Goal: Find specific page/section: Find specific page/section

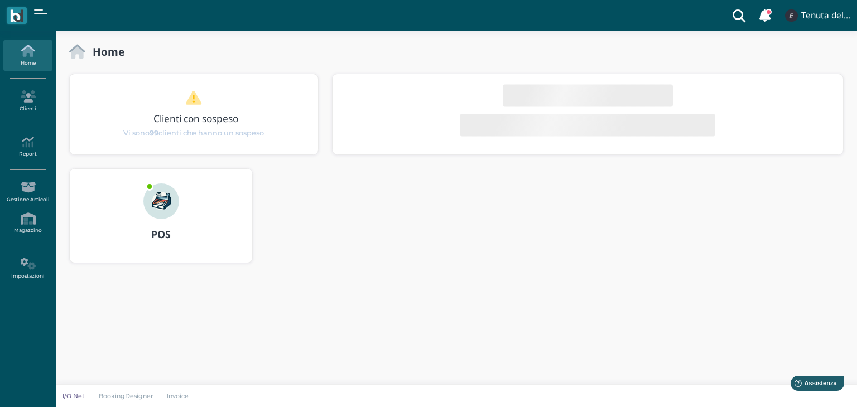
click at [741, 16] on icon at bounding box center [739, 15] width 22 height 31
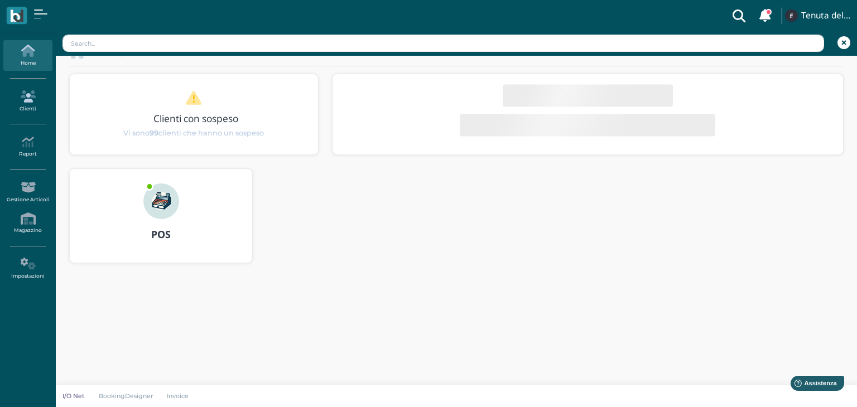
click at [27, 109] on link "Clienti" at bounding box center [27, 101] width 49 height 31
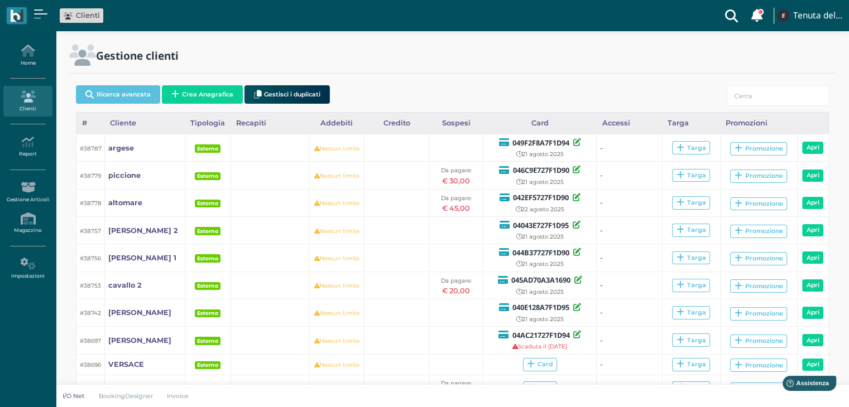
click at [725, 16] on icon at bounding box center [731, 15] width 22 height 31
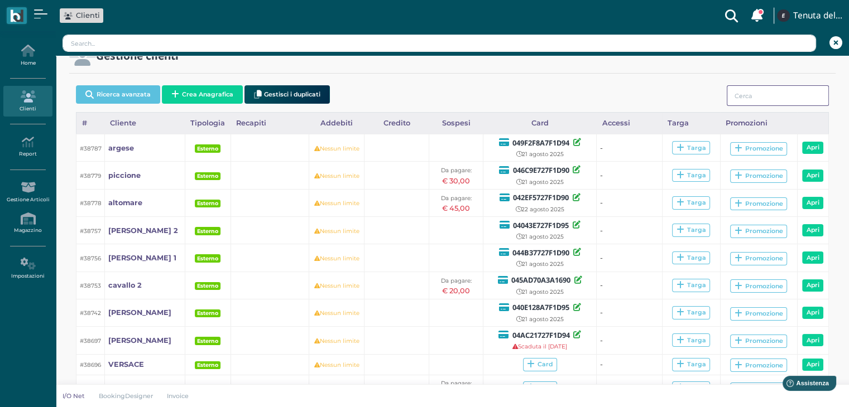
click at [751, 94] on input "search" at bounding box center [778, 95] width 102 height 21
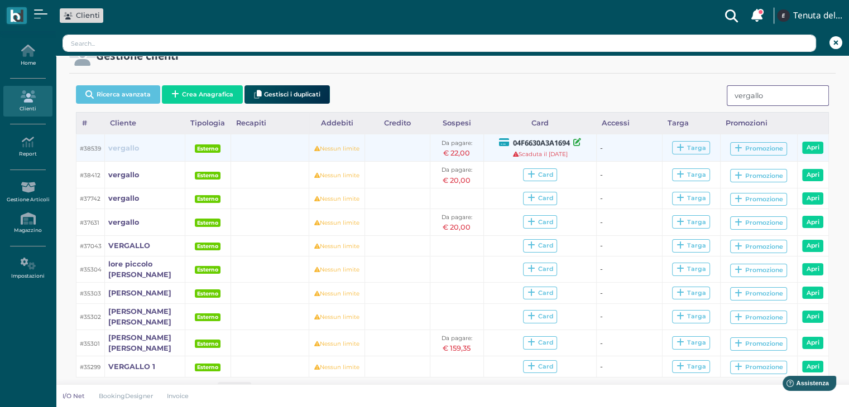
type input "vergallo"
click at [134, 146] on b "vergallo" at bounding box center [123, 148] width 31 height 8
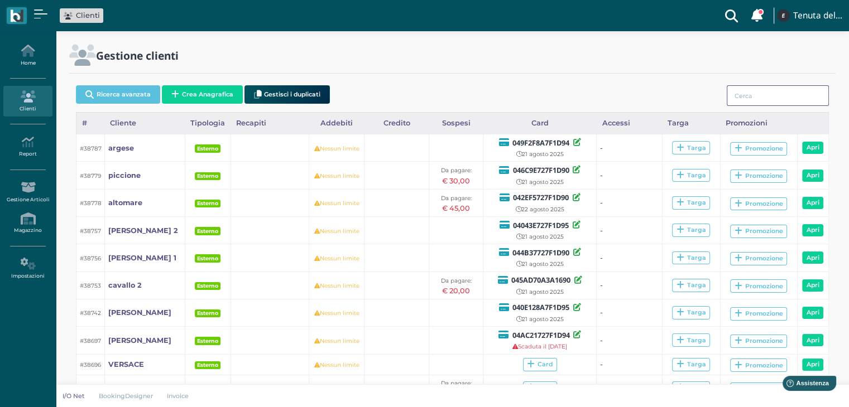
click at [744, 98] on input "search" at bounding box center [778, 95] width 102 height 21
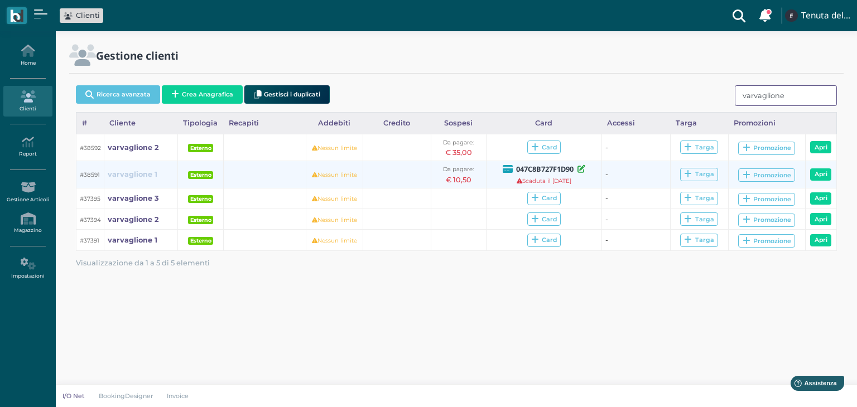
type input "varvaglione"
click at [138, 175] on b "varvaglione 1" at bounding box center [133, 174] width 50 height 8
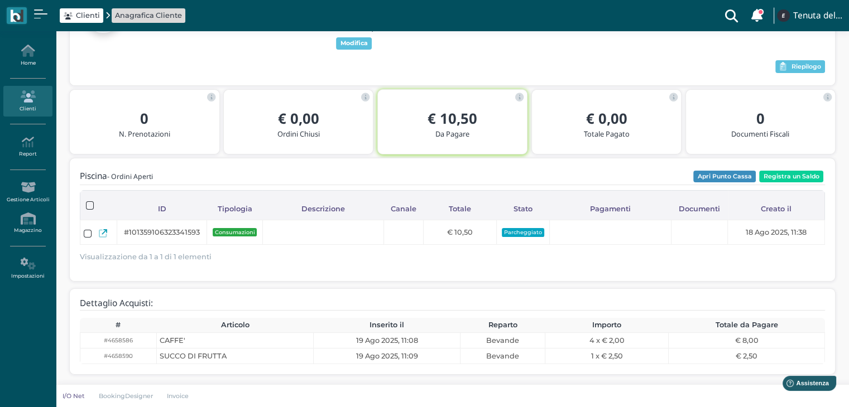
scroll to position [110, 0]
click at [784, 64] on icon "button" at bounding box center [782, 67] width 7 height 8
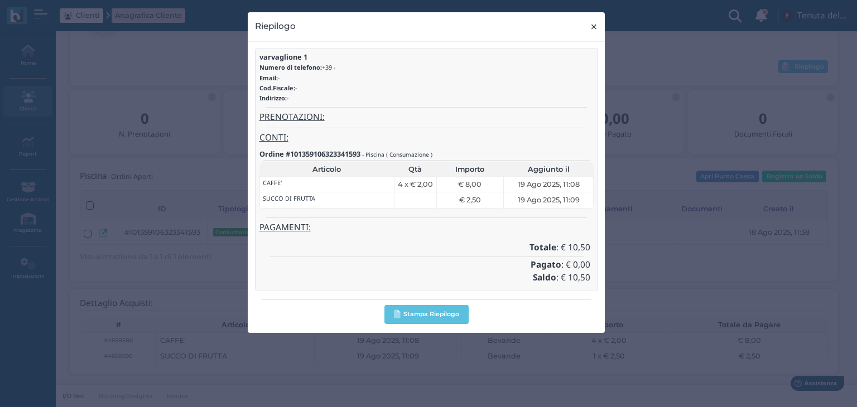
click at [590, 30] on span "×" at bounding box center [594, 27] width 8 height 15
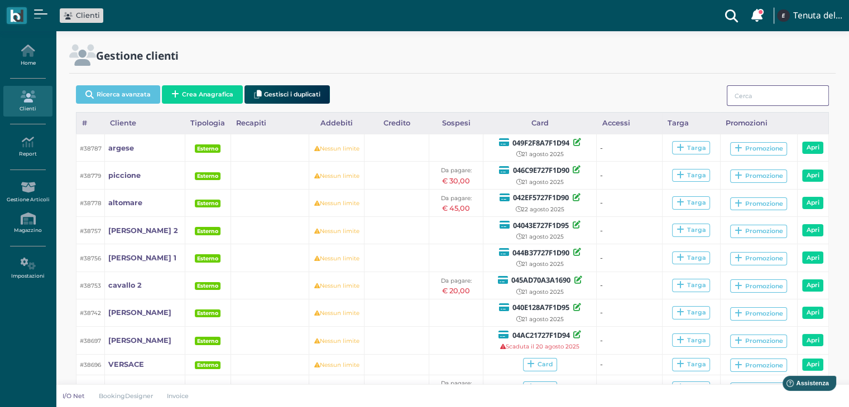
click at [736, 100] on input "search" at bounding box center [778, 95] width 102 height 21
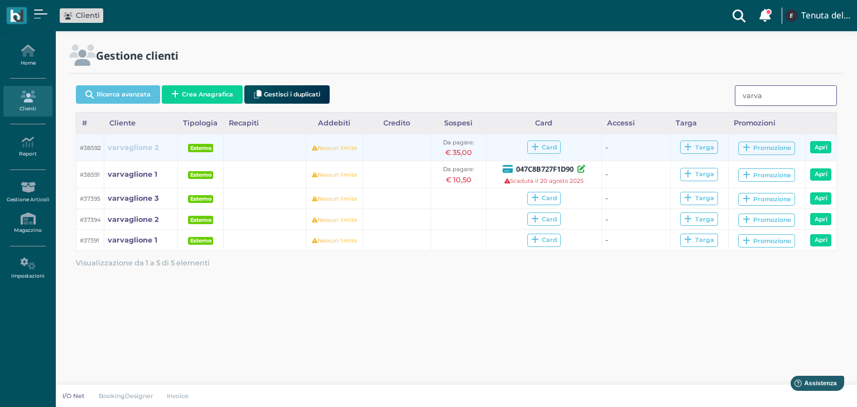
type input "varva"
click at [143, 146] on b "varvaglione 2" at bounding box center [133, 147] width 51 height 8
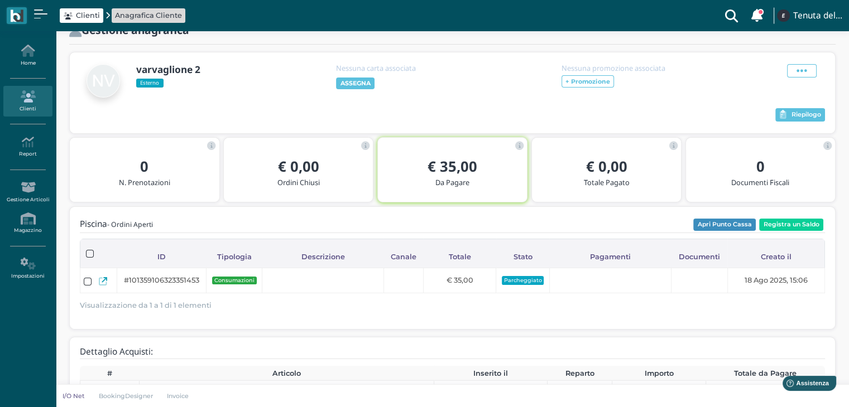
scroll to position [69, 0]
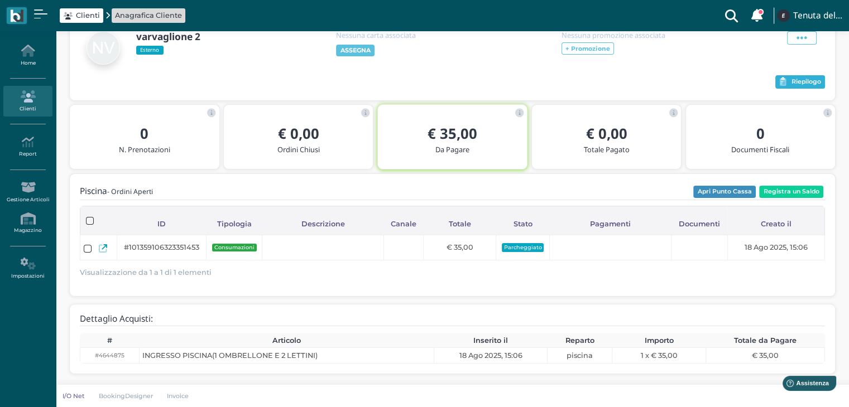
click at [812, 78] on span "Riepilogo" at bounding box center [806, 82] width 30 height 8
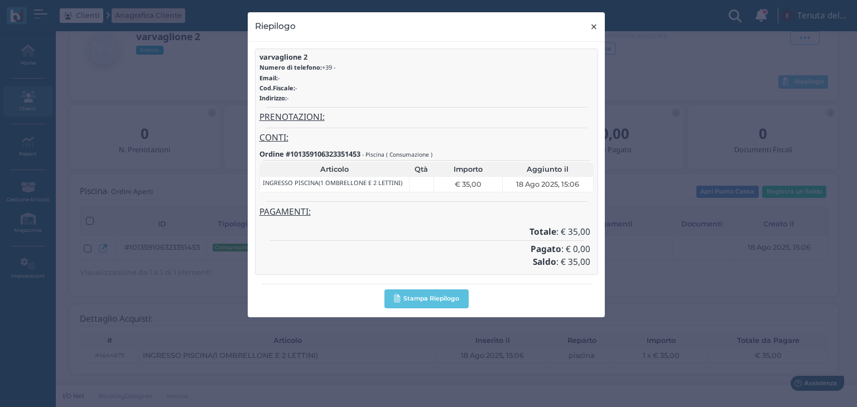
click at [597, 27] on span "×" at bounding box center [594, 27] width 8 height 15
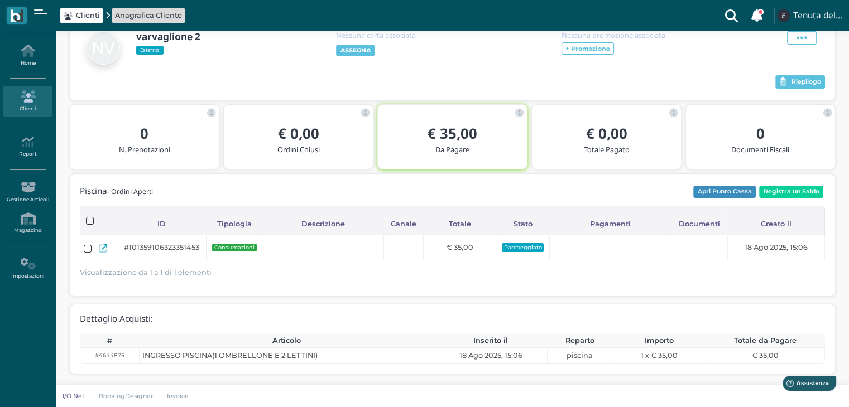
scroll to position [0, 0]
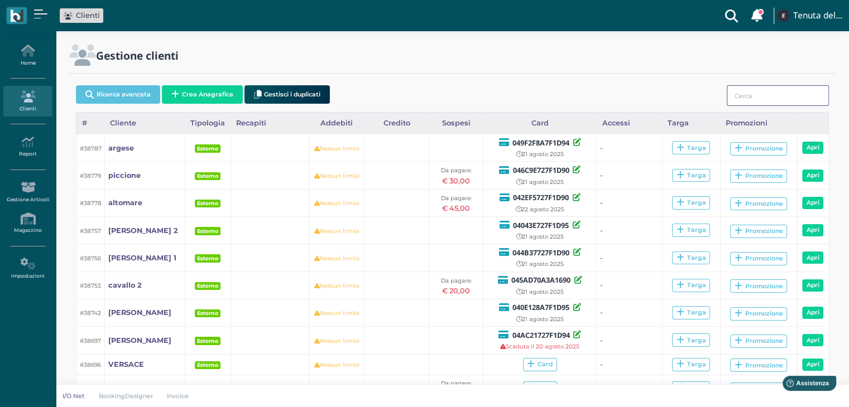
click at [746, 90] on input "search" at bounding box center [778, 95] width 102 height 21
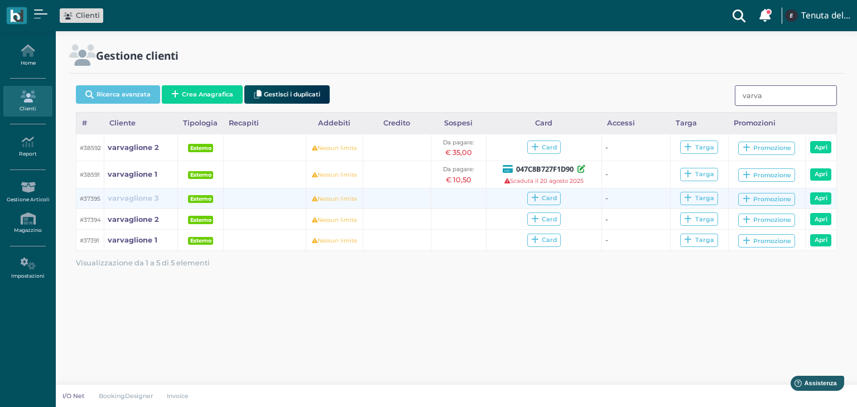
type input "varva"
click at [129, 202] on b "varvaglione 3" at bounding box center [133, 198] width 51 height 8
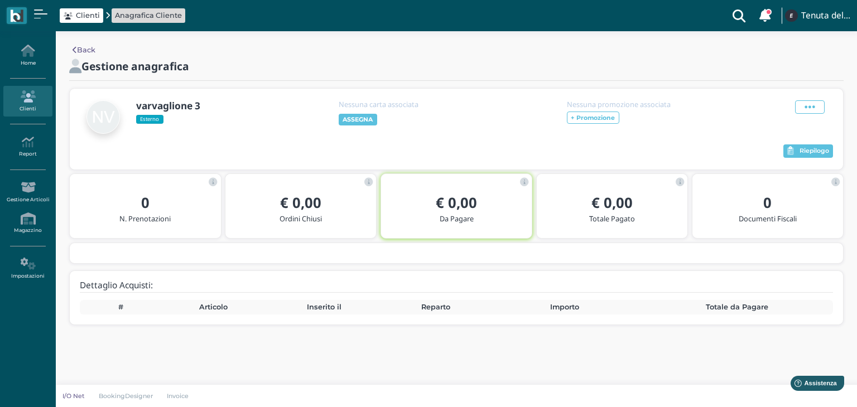
click at [83, 49] on link "Back" at bounding box center [84, 50] width 23 height 11
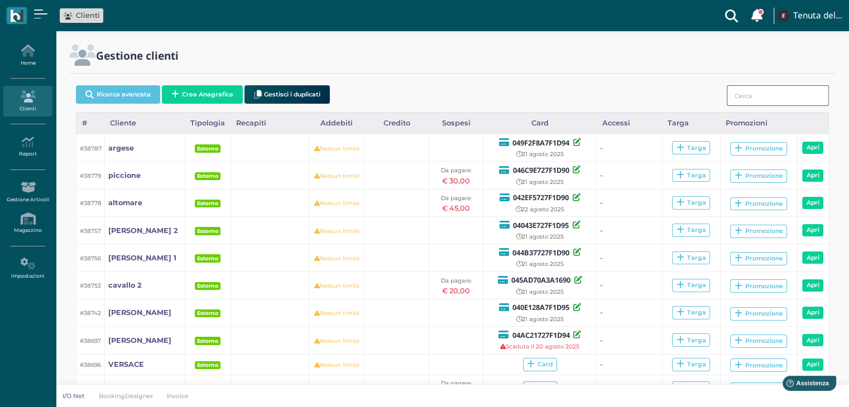
click at [770, 94] on input "search" at bounding box center [778, 95] width 102 height 21
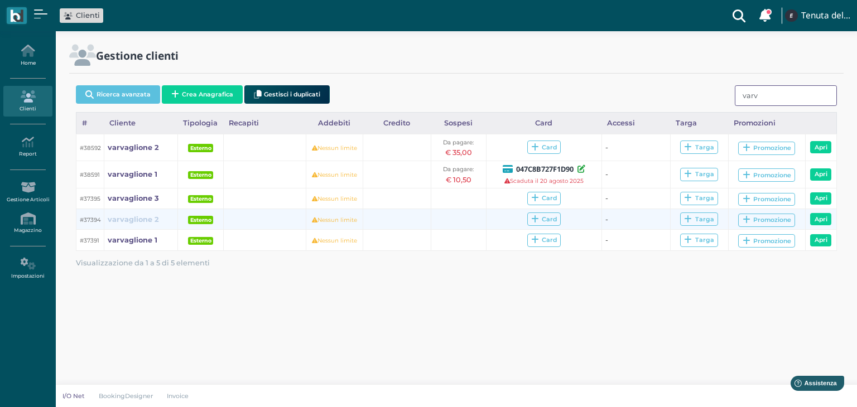
type input "varv"
click at [143, 219] on b "varvaglione 2" at bounding box center [133, 219] width 51 height 8
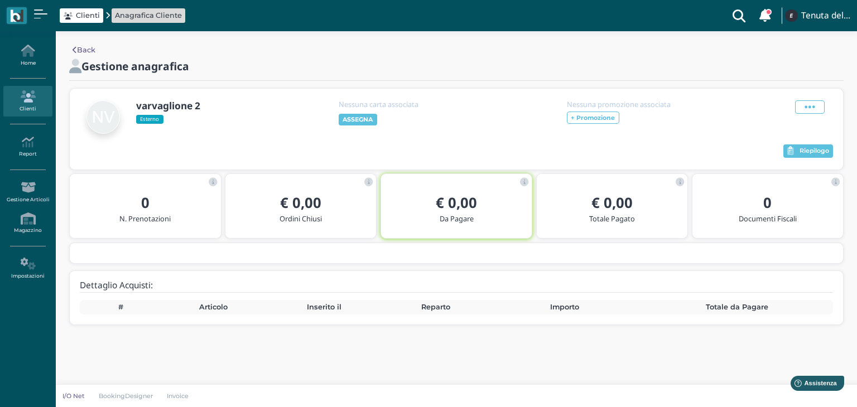
click at [87, 51] on link "Back" at bounding box center [84, 50] width 23 height 11
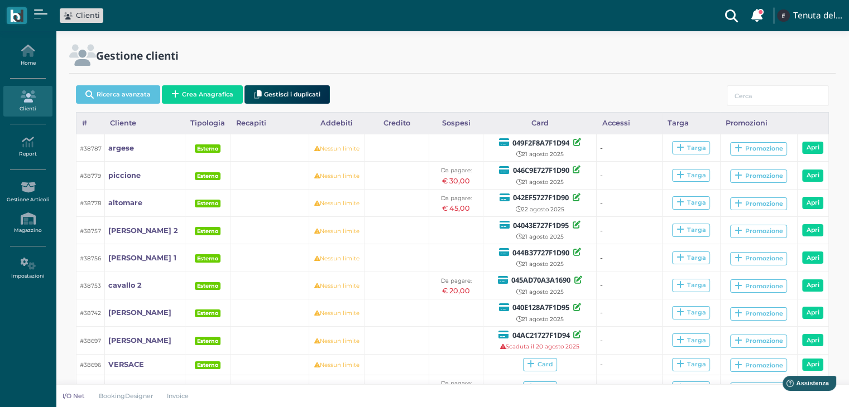
click at [722, 17] on icon at bounding box center [731, 15] width 22 height 31
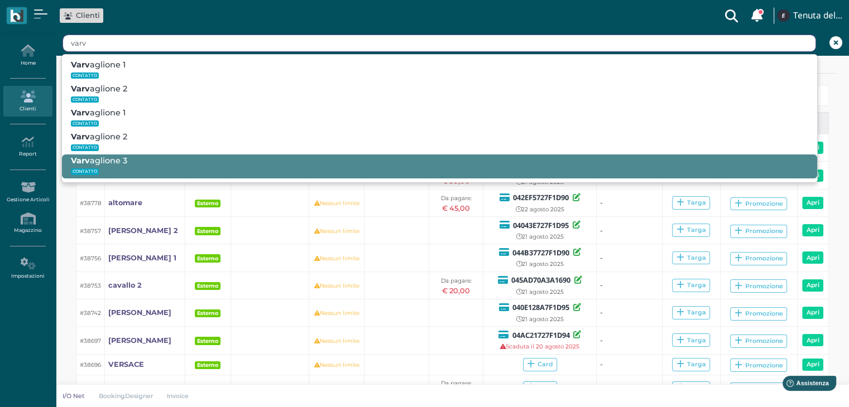
click at [298, 164] on div "Varv aglione 3 CONTATTO" at bounding box center [439, 167] width 755 height 24
type input "Varvaglione 3"
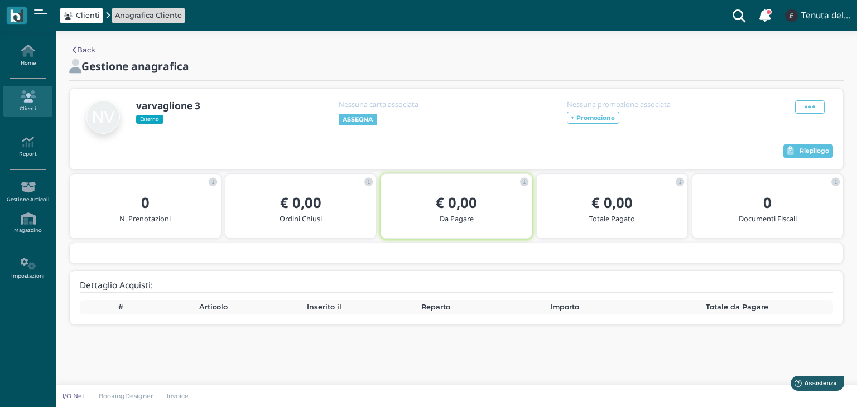
click at [75, 47] on icon at bounding box center [75, 50] width 4 height 7
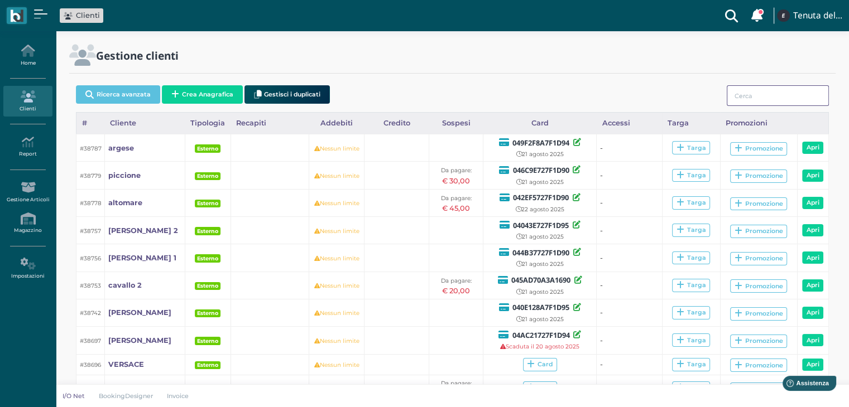
click at [737, 95] on input "search" at bounding box center [778, 95] width 102 height 21
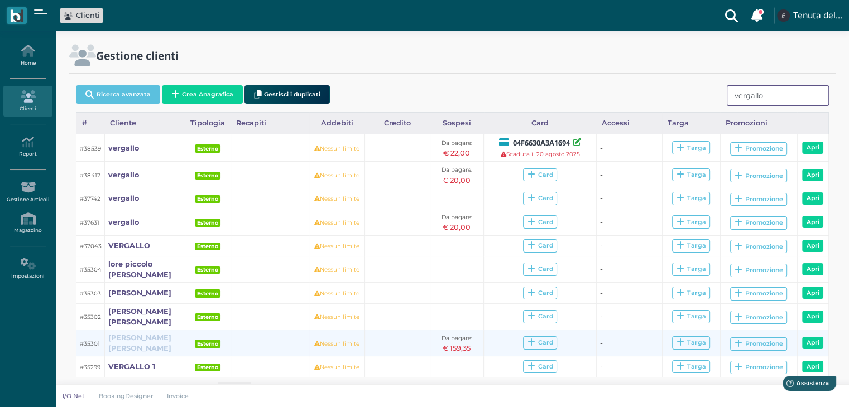
type input "vergallo"
click at [141, 344] on link "antonucci rif vergallo" at bounding box center [144, 343] width 73 height 21
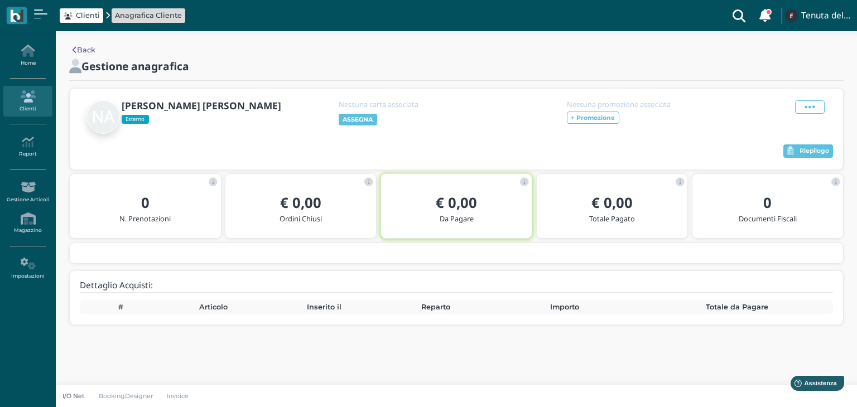
click at [92, 50] on link "Back" at bounding box center [84, 50] width 23 height 11
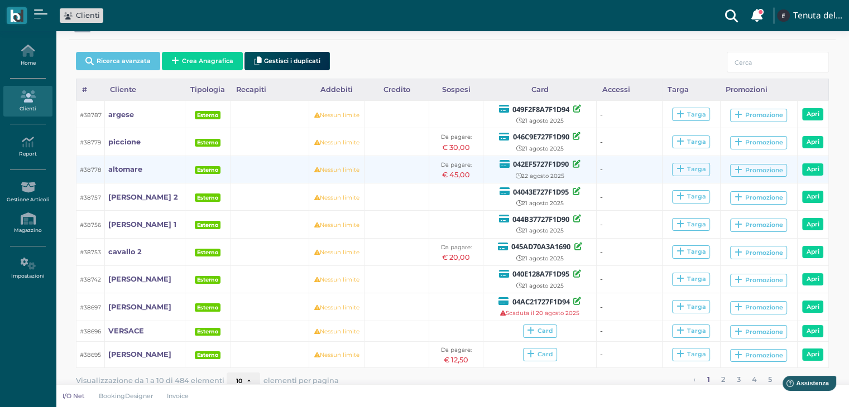
scroll to position [51, 0]
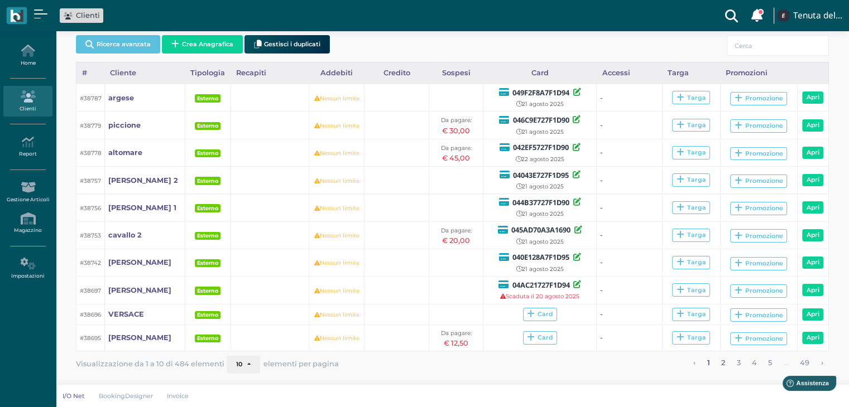
click at [725, 362] on link "2" at bounding box center [723, 363] width 11 height 15
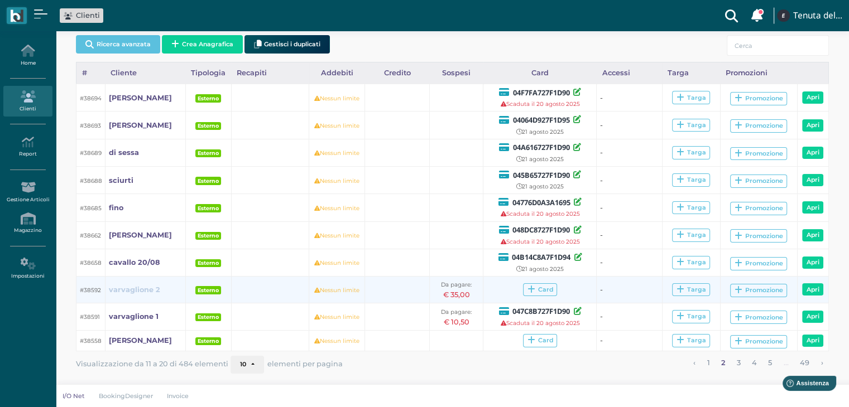
click at [154, 291] on b "varvaglione 2" at bounding box center [134, 290] width 51 height 8
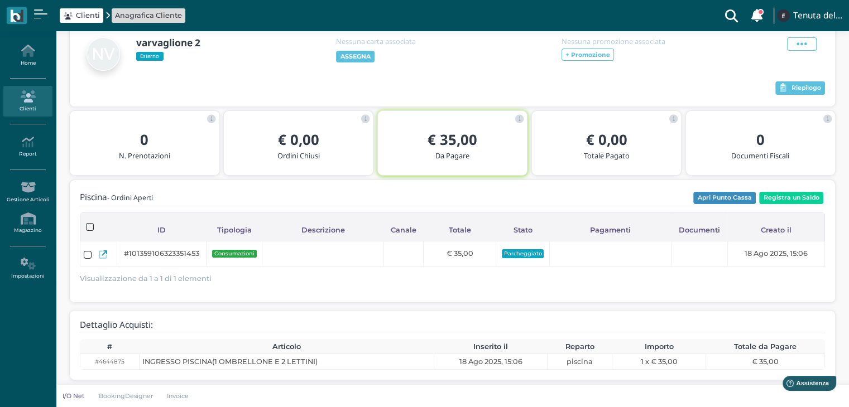
scroll to position [69, 0]
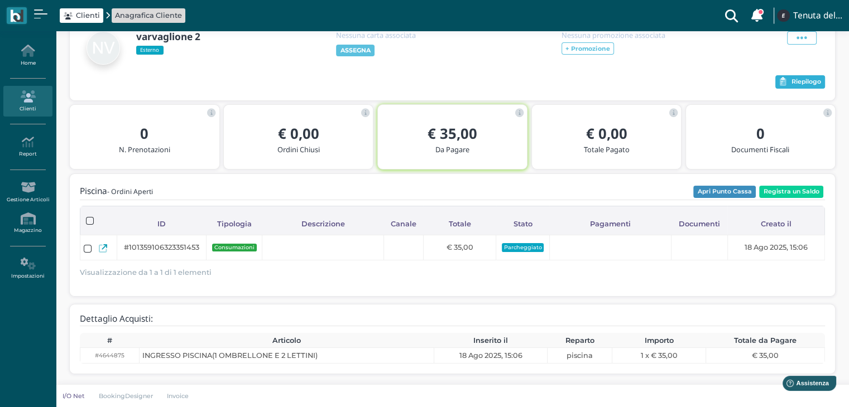
click at [787, 80] on button "Riepilogo" at bounding box center [800, 81] width 50 height 13
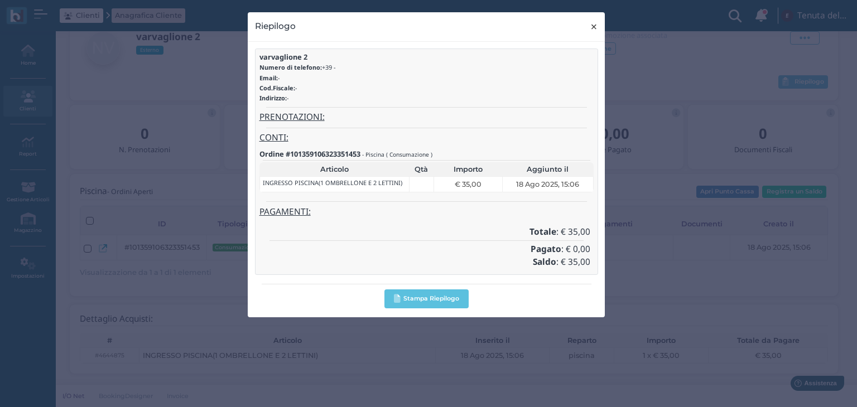
click at [594, 24] on span "×" at bounding box center [594, 27] width 8 height 15
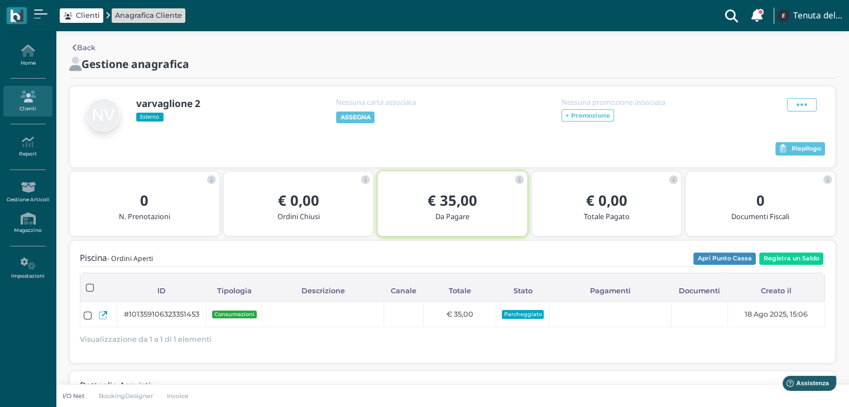
scroll to position [0, 0]
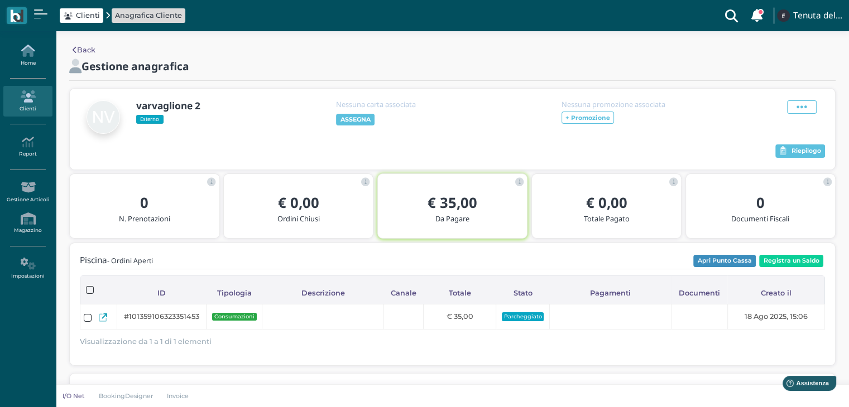
click at [25, 60] on link "Home" at bounding box center [27, 55] width 49 height 31
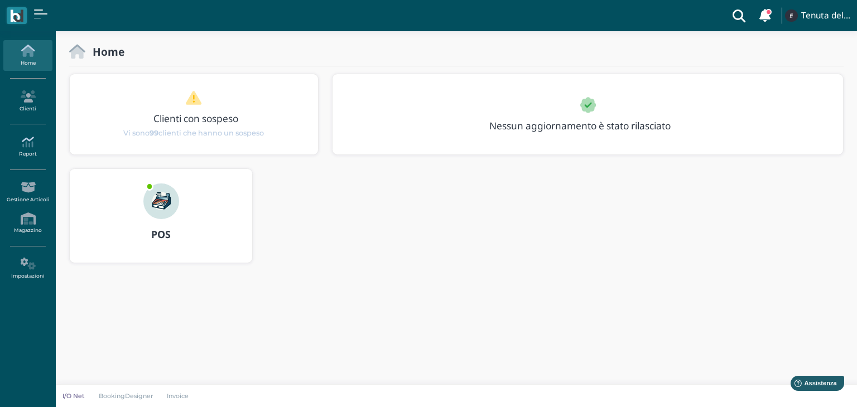
click at [31, 143] on icon at bounding box center [27, 142] width 49 height 12
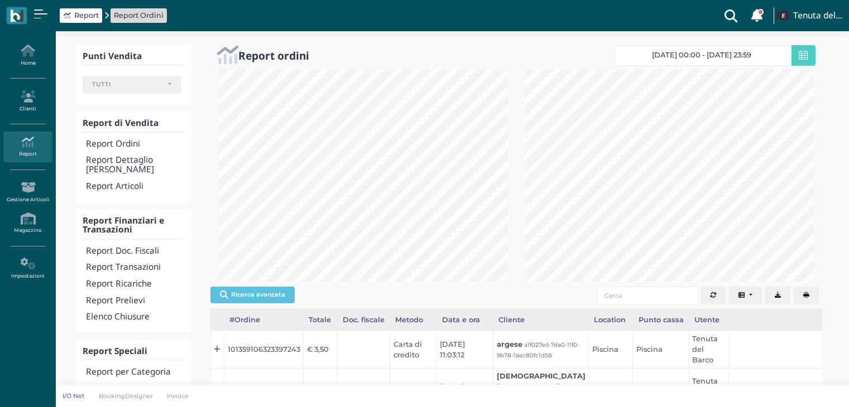
select select
click at [806, 57] on icon at bounding box center [803, 55] width 9 height 10
click at [800, 59] on icon at bounding box center [803, 55] width 9 height 10
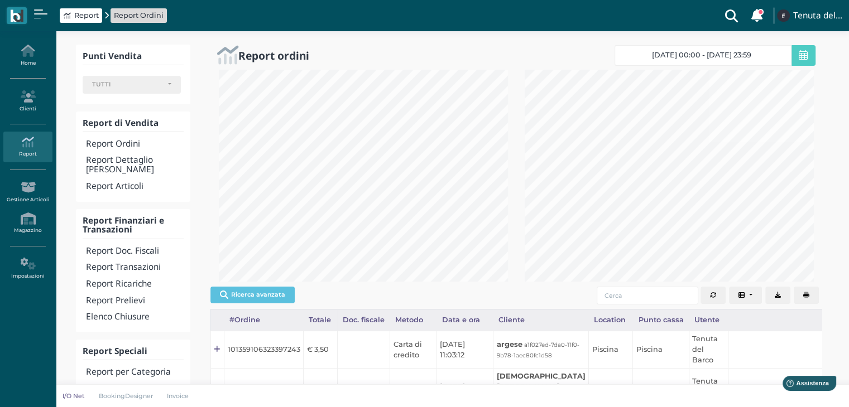
click at [762, 47] on link "[DATE] 00:00 - [DATE] 23:59" at bounding box center [702, 55] width 177 height 21
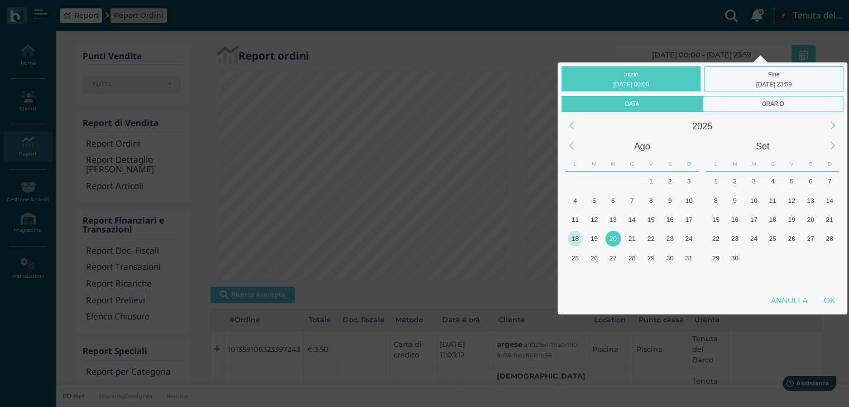
click at [576, 237] on div "18" at bounding box center [575, 238] width 15 height 15
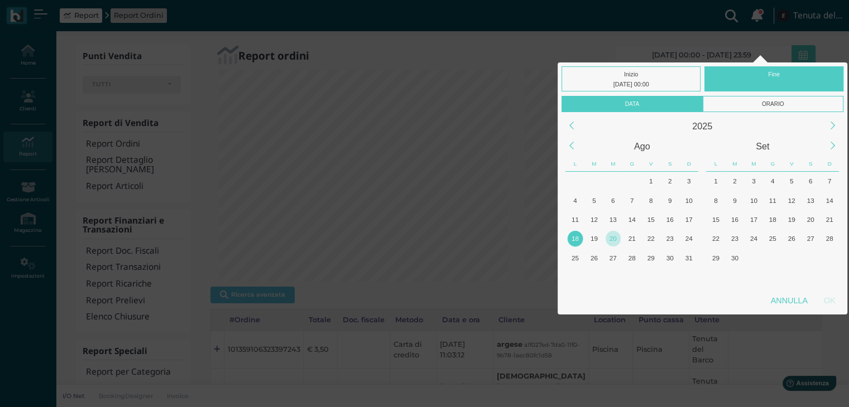
click at [611, 237] on div "20" at bounding box center [613, 238] width 15 height 15
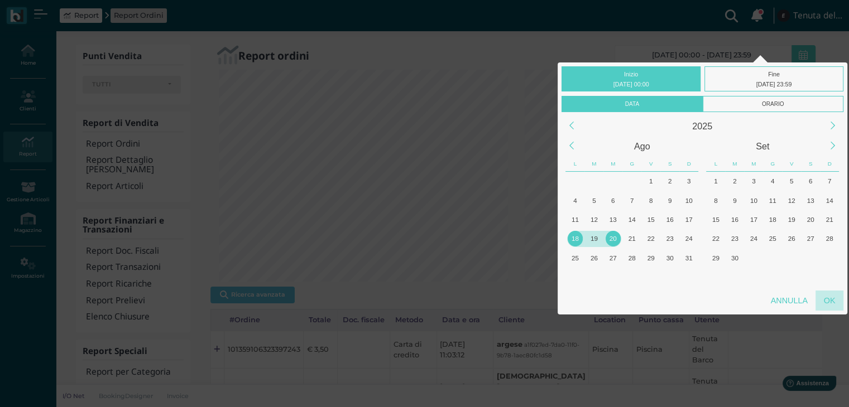
click at [836, 302] on div "OK" at bounding box center [829, 301] width 28 height 20
type input "18/08/2025 00:00 - 20/08/2025 23:59"
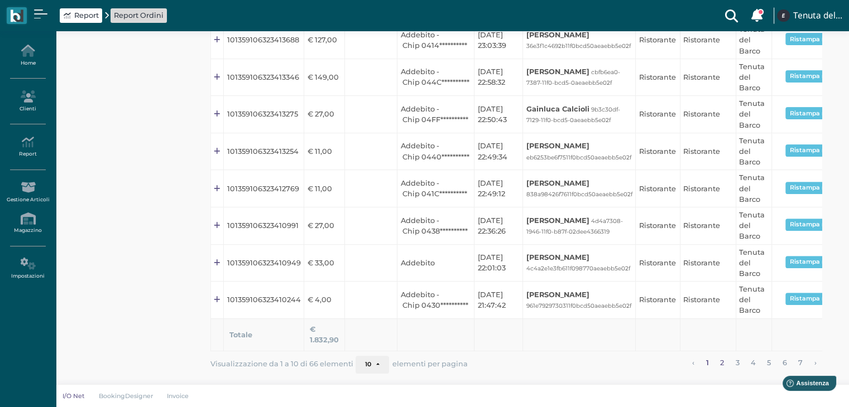
click at [723, 364] on link "2" at bounding box center [722, 363] width 11 height 15
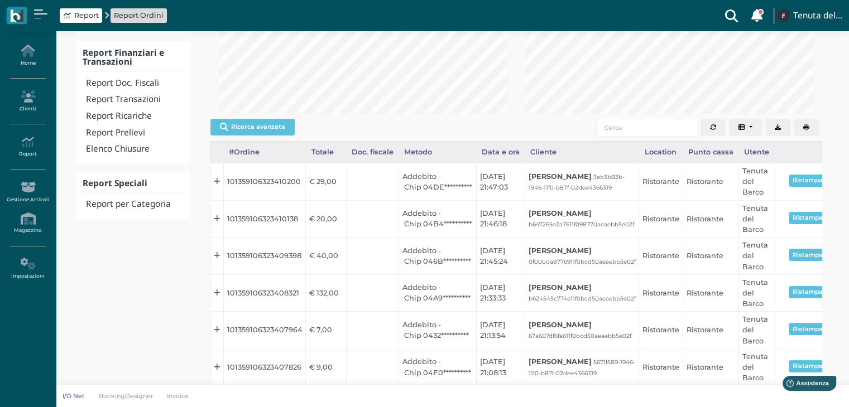
scroll to position [169, 0]
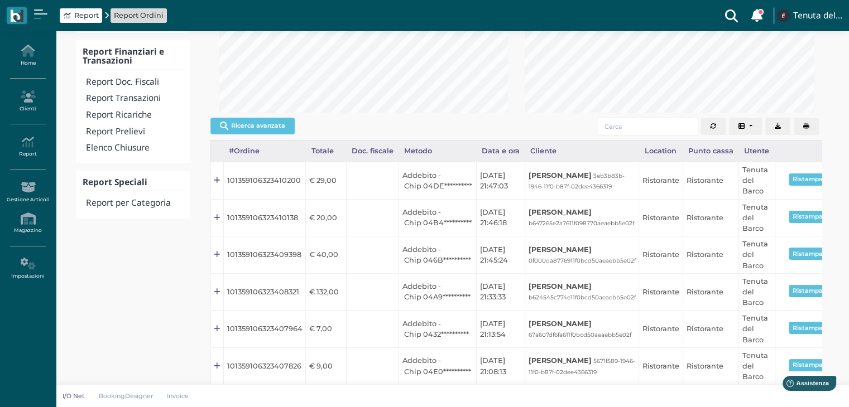
click at [723, 364] on td "Ristorante" at bounding box center [711, 366] width 56 height 37
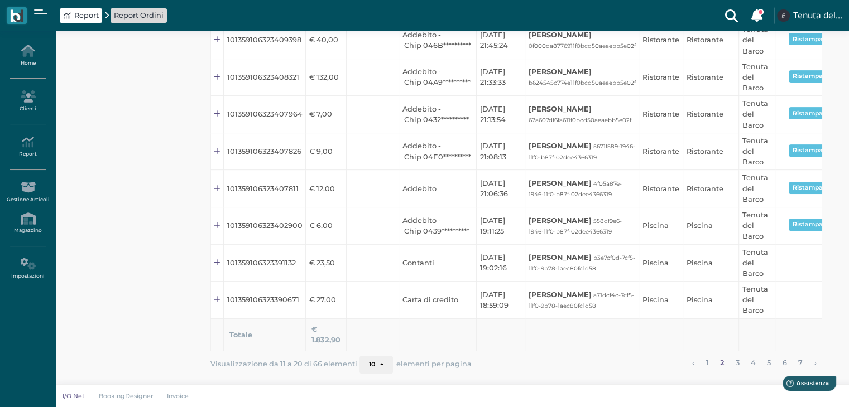
scroll to position [392, 0]
click at [741, 362] on link "3" at bounding box center [737, 363] width 11 height 15
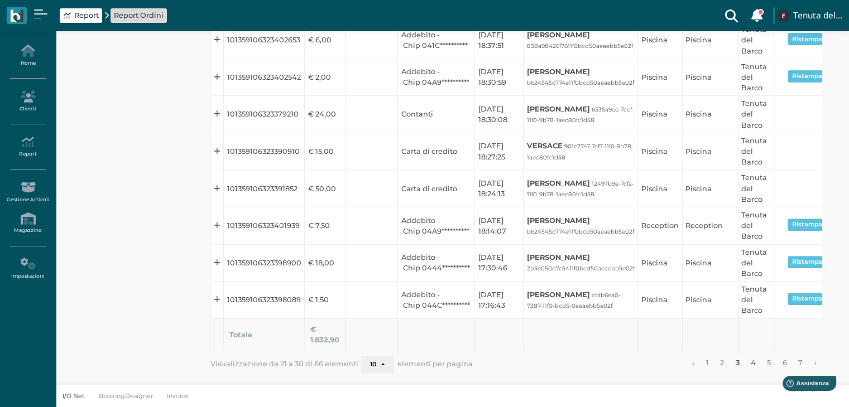
click at [748, 360] on link "4" at bounding box center [753, 363] width 12 height 15
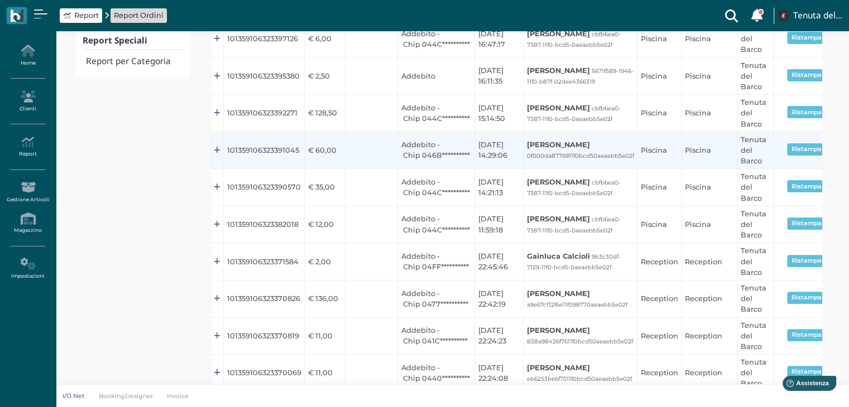
scroll to position [348, 0]
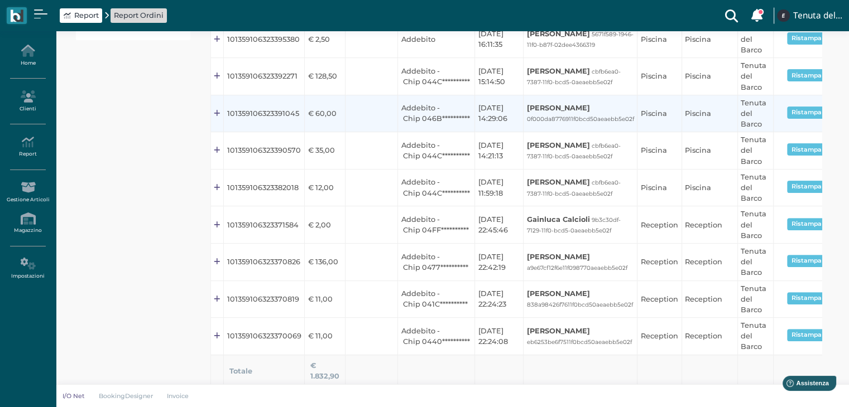
click at [556, 273] on td "Osvaldo Chiroli a9e67cf12f6e11f098770aeaebb5e02f" at bounding box center [580, 261] width 114 height 37
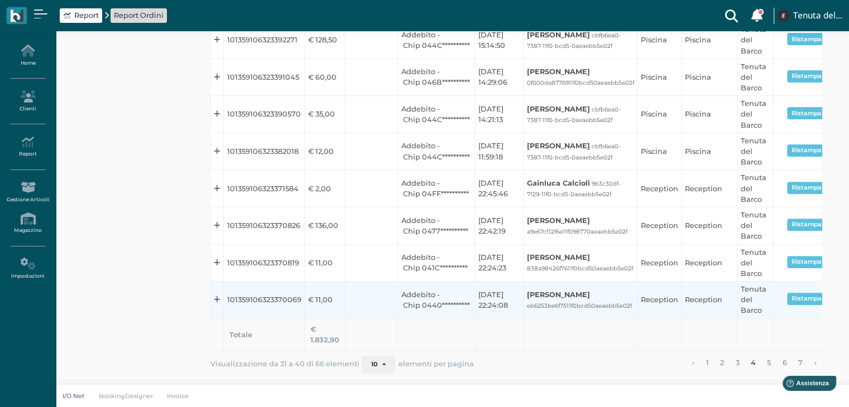
scroll to position [392, 0]
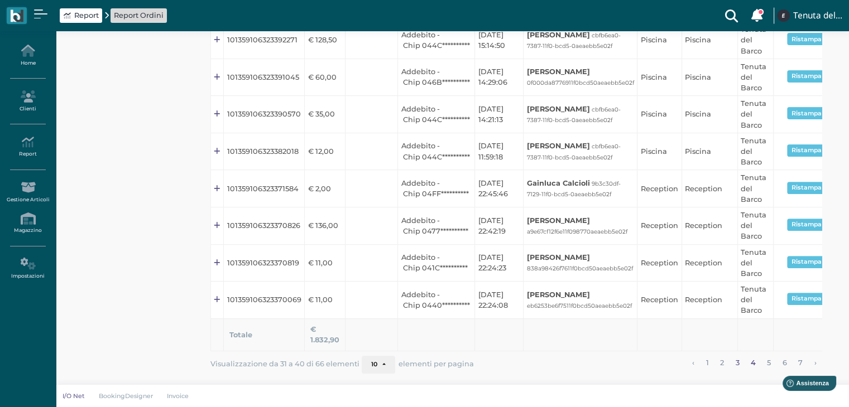
click at [734, 361] on link "3" at bounding box center [737, 363] width 11 height 15
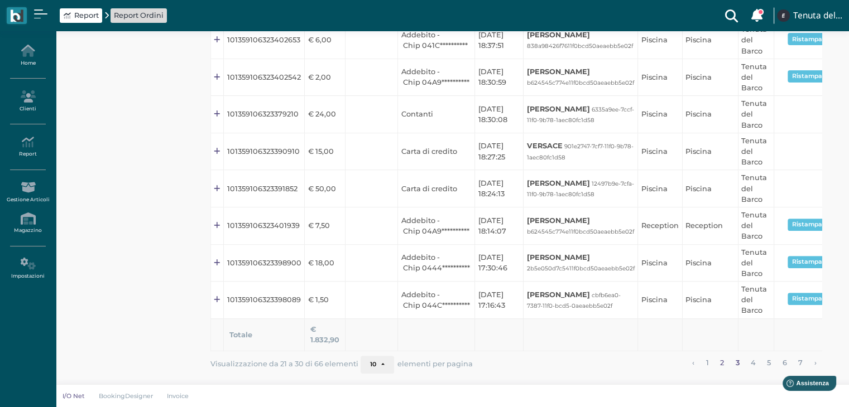
click at [725, 360] on link "2" at bounding box center [722, 363] width 11 height 15
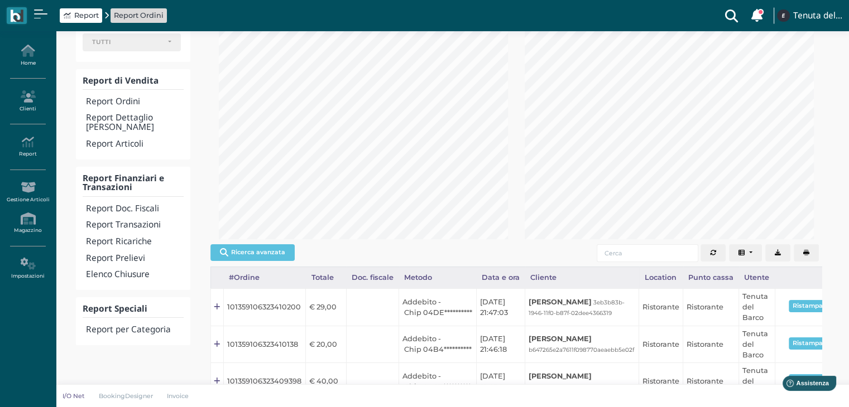
scroll to position [0, 0]
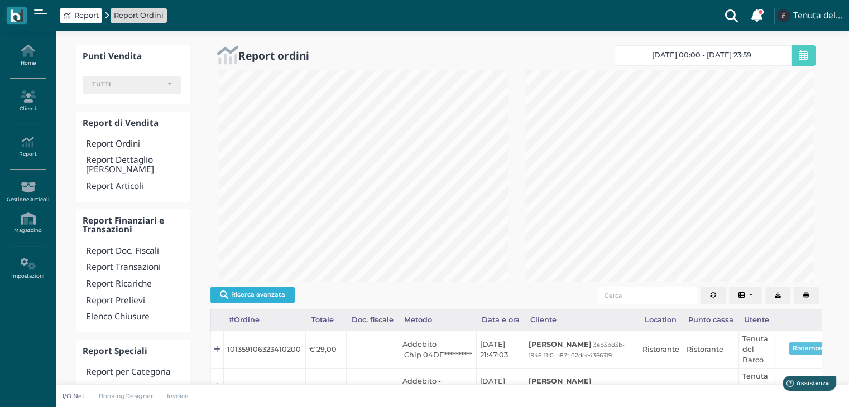
click at [268, 302] on button "Ricerca avanzata" at bounding box center [252, 295] width 84 height 17
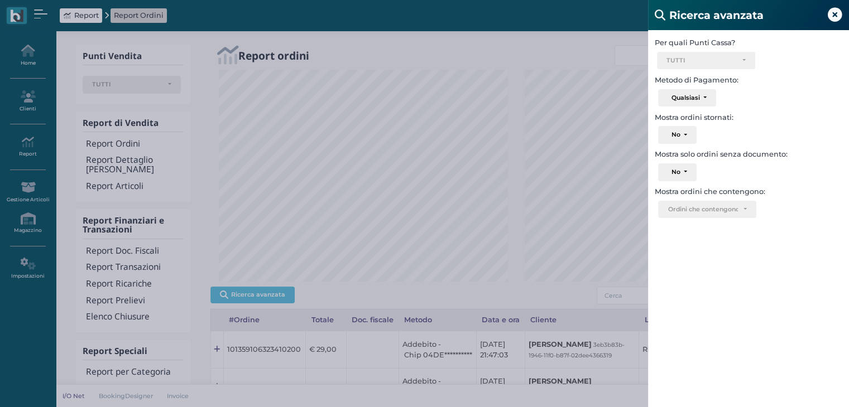
click at [463, 64] on div "Ricerca avanzata Per quali Punti Cassa? Piscina Ristorante Reception TUTTI Sele…" at bounding box center [424, 203] width 849 height 407
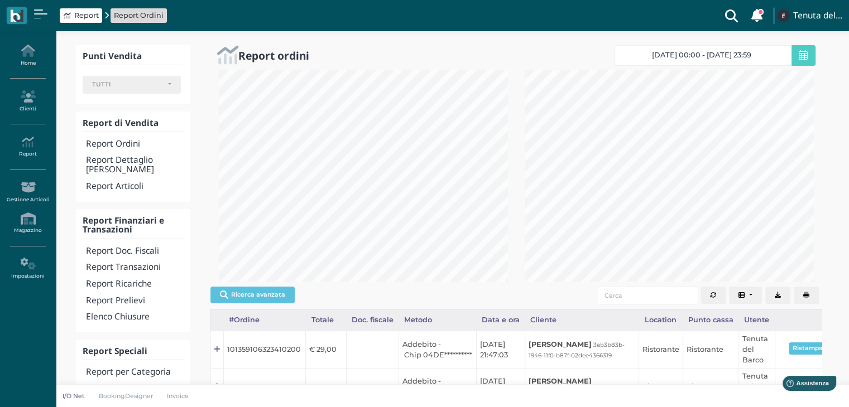
click at [463, 64] on div "Ricerca avanzata Per quali Punti Cassa? Piscina Ristorante Reception TUTTI Sele…" at bounding box center [424, 203] width 849 height 407
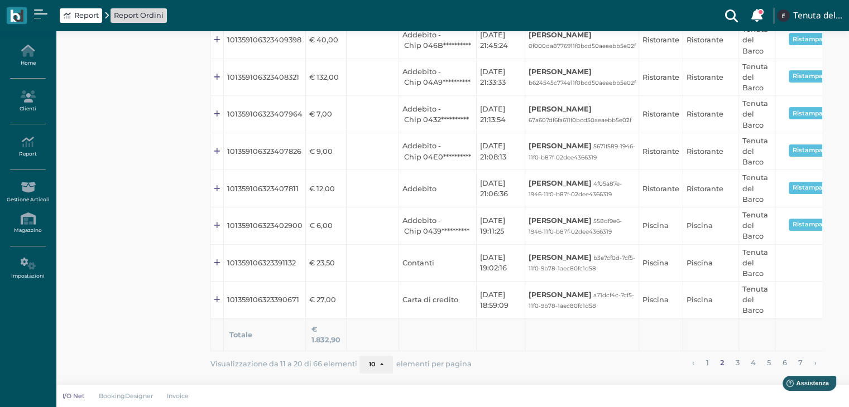
scroll to position [392, 0]
click at [737, 357] on link "3" at bounding box center [737, 363] width 11 height 15
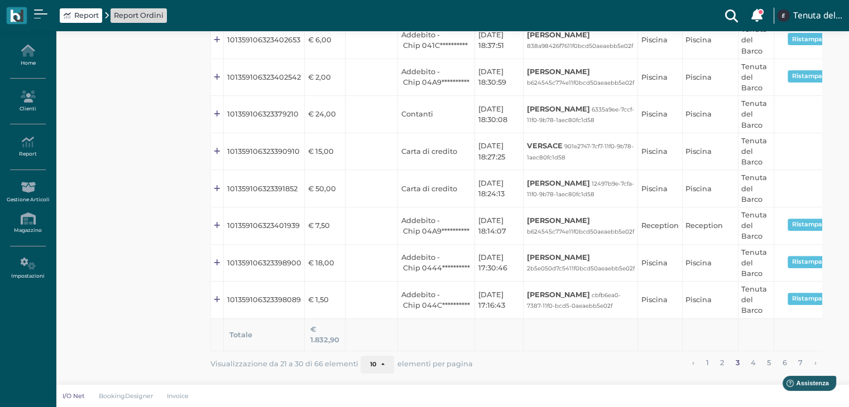
scroll to position [36, 0]
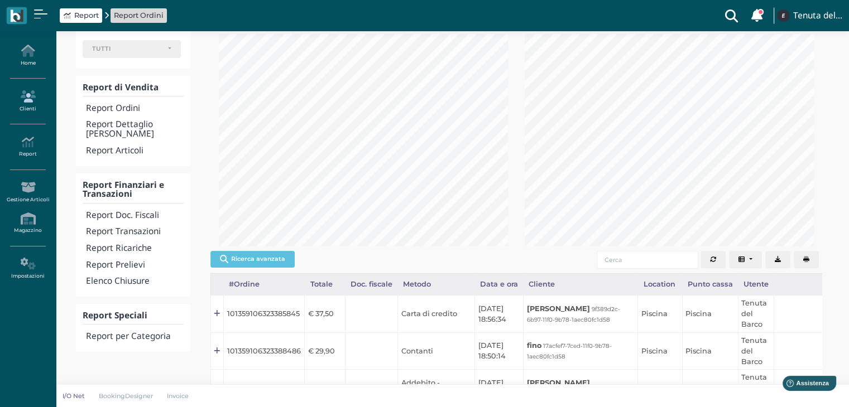
click at [20, 99] on icon at bounding box center [27, 96] width 49 height 12
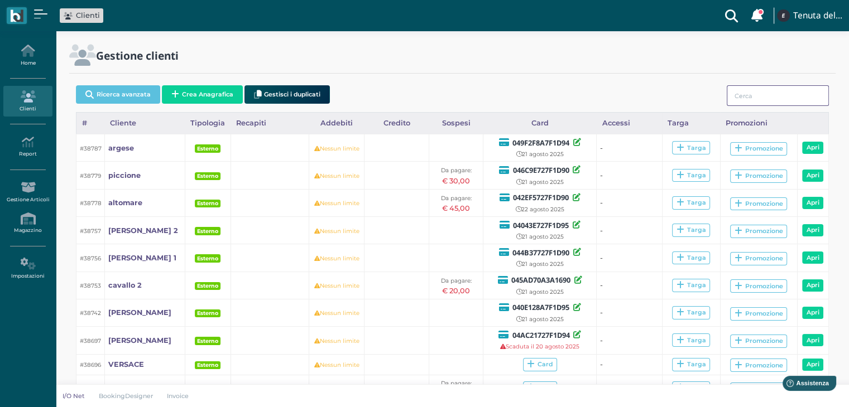
click at [756, 99] on input "search" at bounding box center [778, 95] width 102 height 21
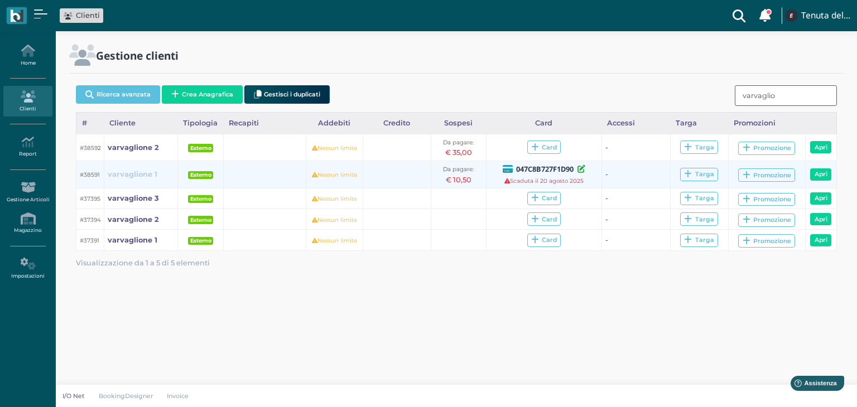
type input "varvaglio"
click at [142, 176] on b "varvaglione 1" at bounding box center [133, 174] width 50 height 8
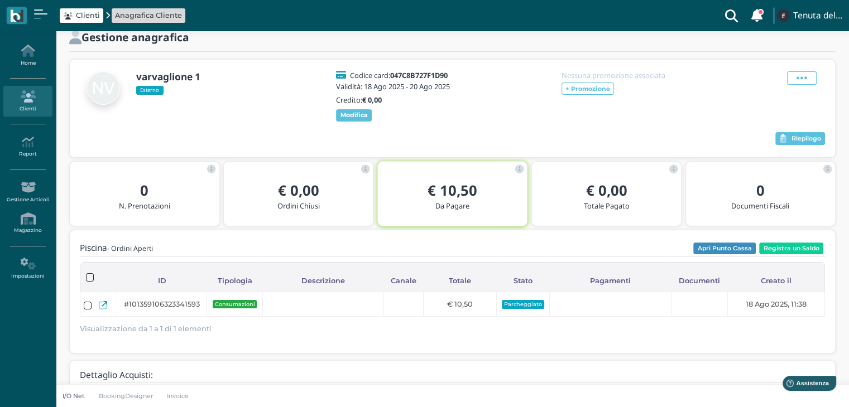
scroll to position [29, 0]
click at [808, 143] on span "Riepilogo" at bounding box center [806, 139] width 30 height 8
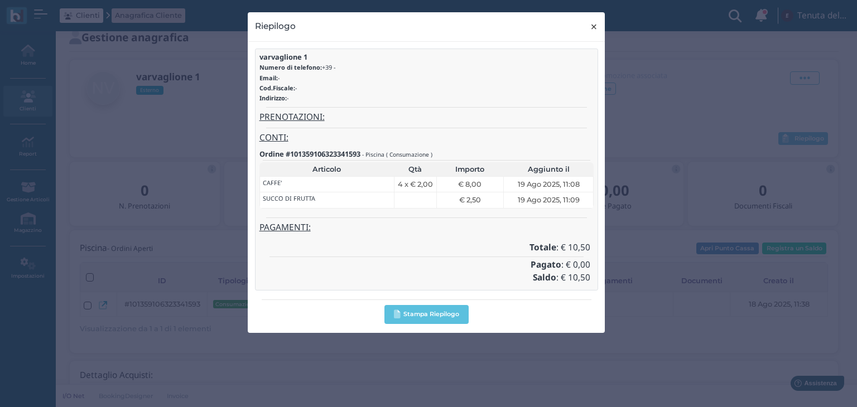
click at [593, 22] on span "×" at bounding box center [594, 27] width 8 height 15
